Goal: Information Seeking & Learning: Learn about a topic

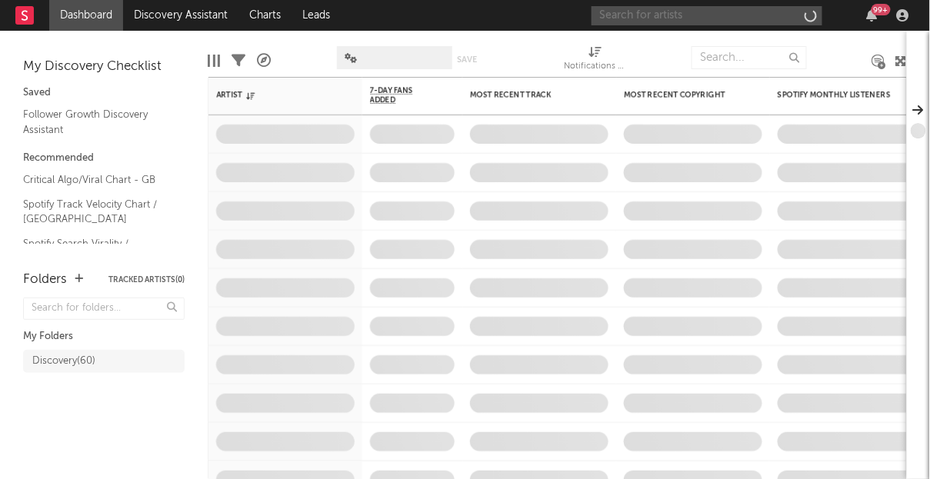
click at [737, 19] on input "text" at bounding box center [707, 15] width 231 height 19
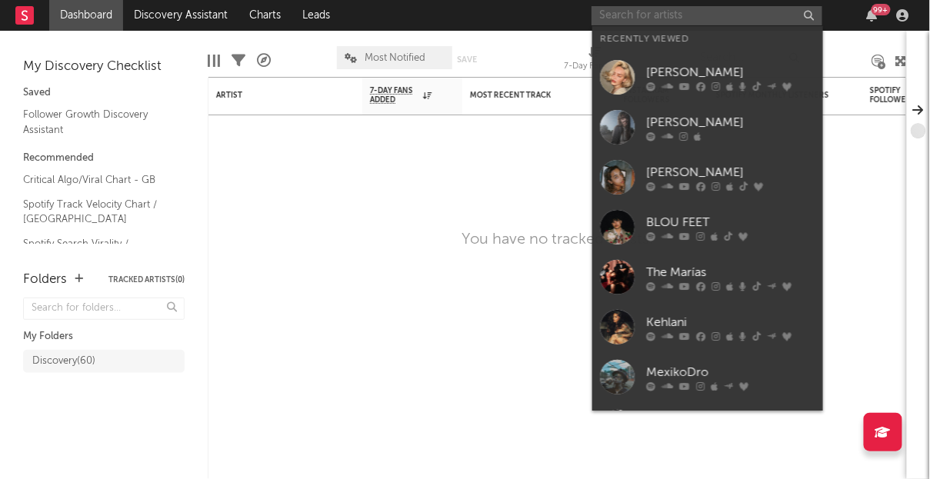
paste input "sticky ma"
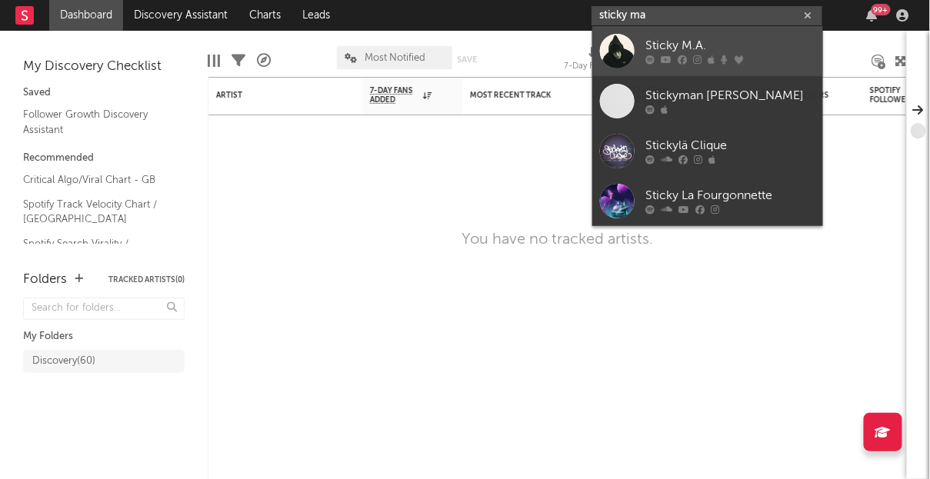
type input "sticky ma"
click at [714, 41] on div "Sticky M.A." at bounding box center [730, 46] width 169 height 18
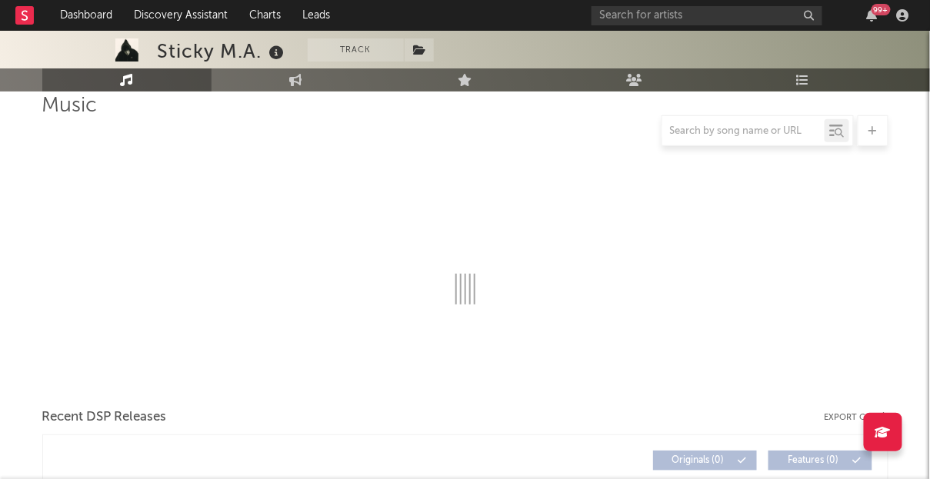
select select "6m"
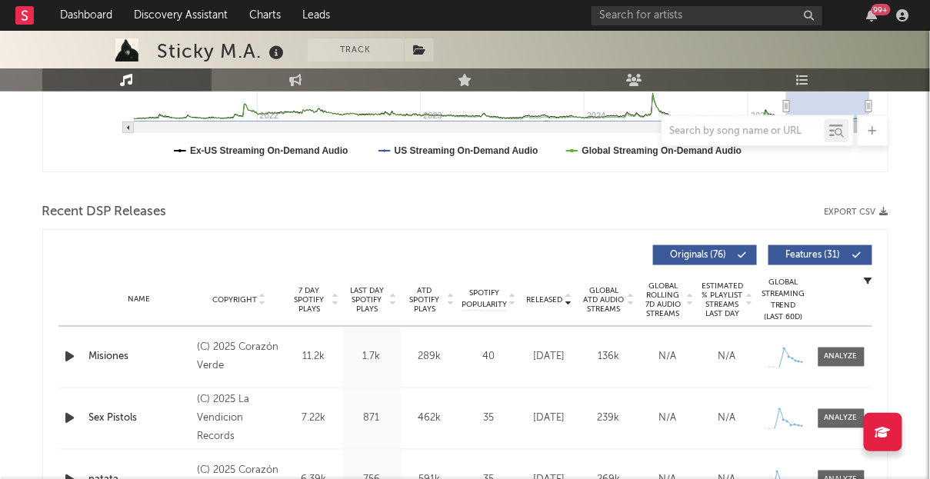
scroll to position [551, 0]
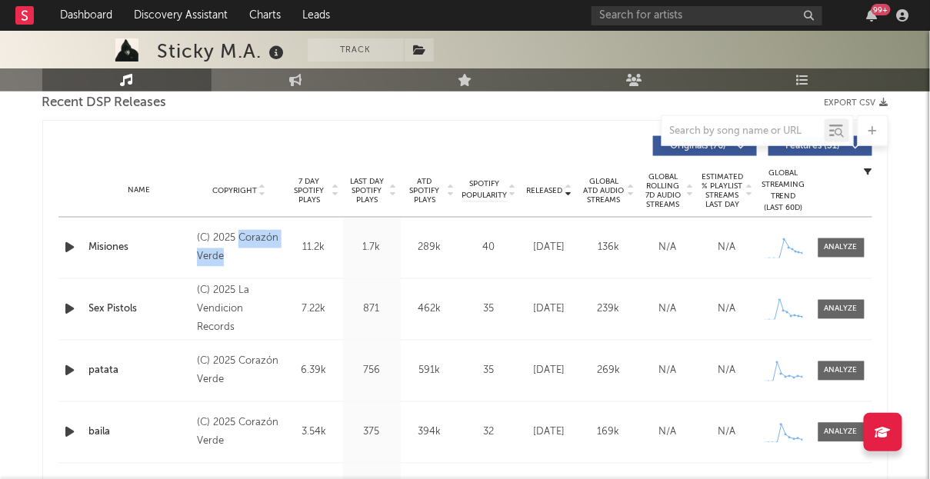
drag, startPoint x: 240, startPoint y: 259, endPoint x: 239, endPoint y: 238, distance: 20.8
click at [239, 238] on div "(C) 2025 Corazón Verde" at bounding box center [239, 248] width 84 height 37
copy div "Corazón Verde"
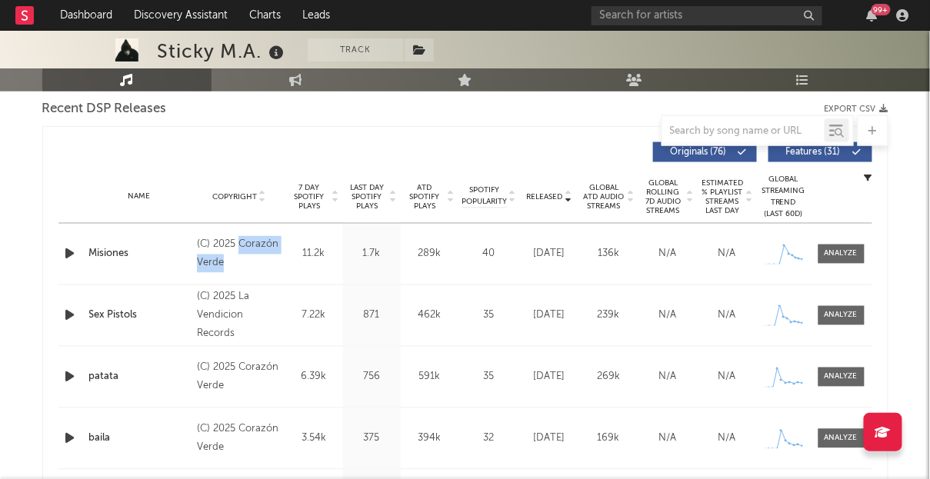
scroll to position [542, 0]
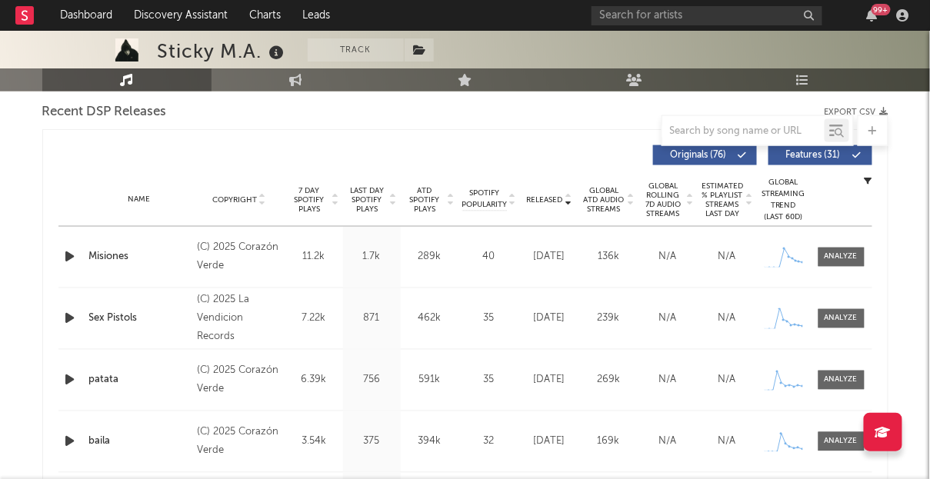
click at [500, 143] on div at bounding box center [465, 130] width 846 height 31
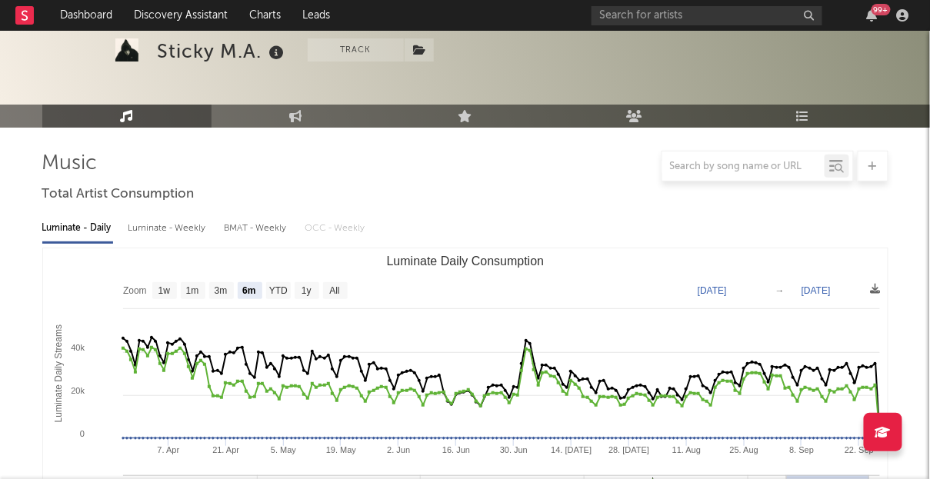
scroll to position [0, 0]
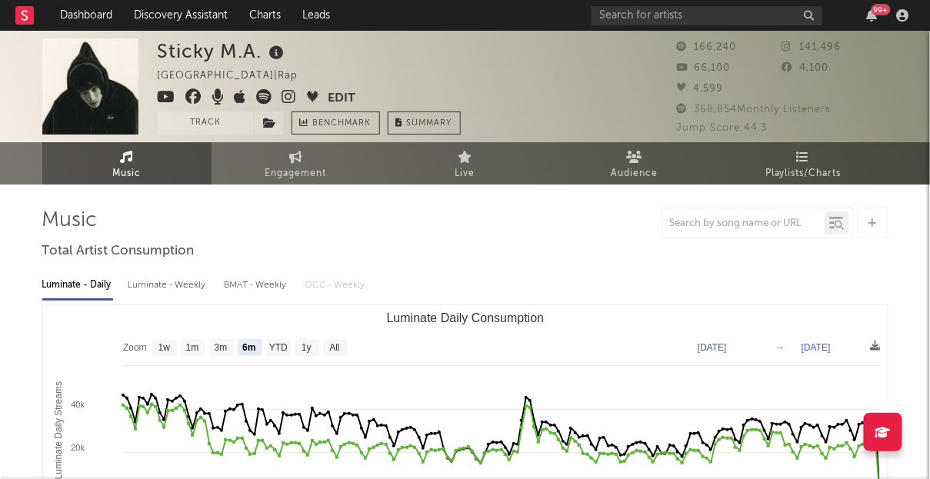
click at [288, 94] on icon at bounding box center [289, 96] width 15 height 15
